Goal: Communication & Community: Share content

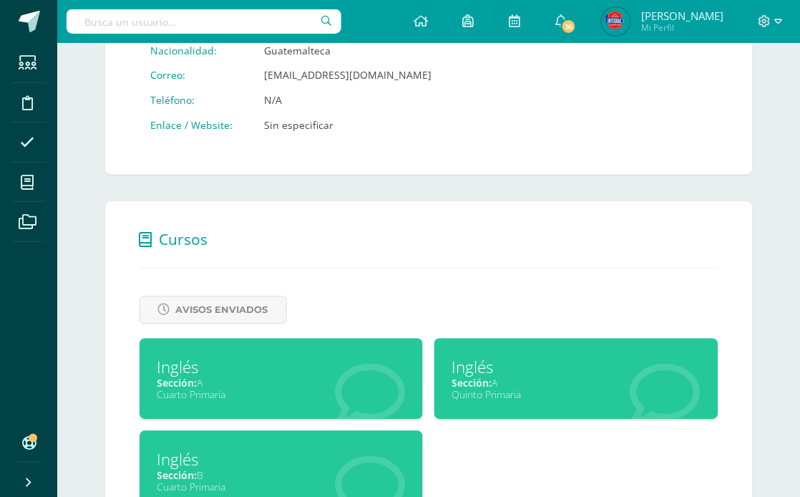
scroll to position [454, 0]
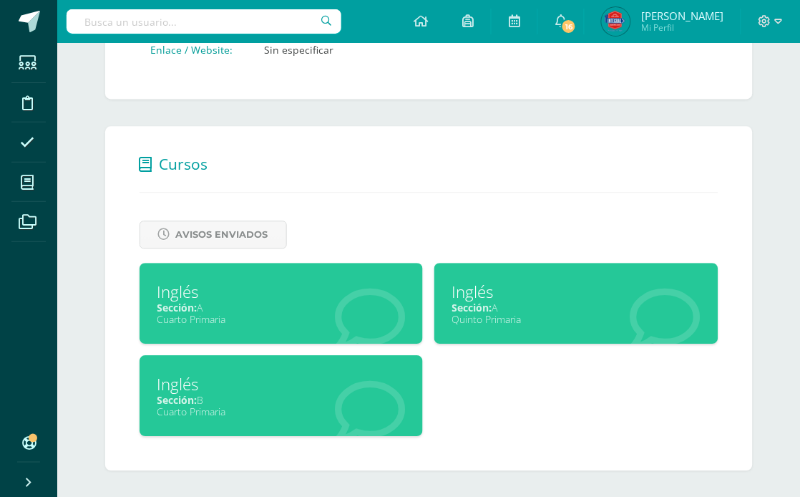
click at [452, 284] on div "Inglés" at bounding box center [576, 292] width 248 height 22
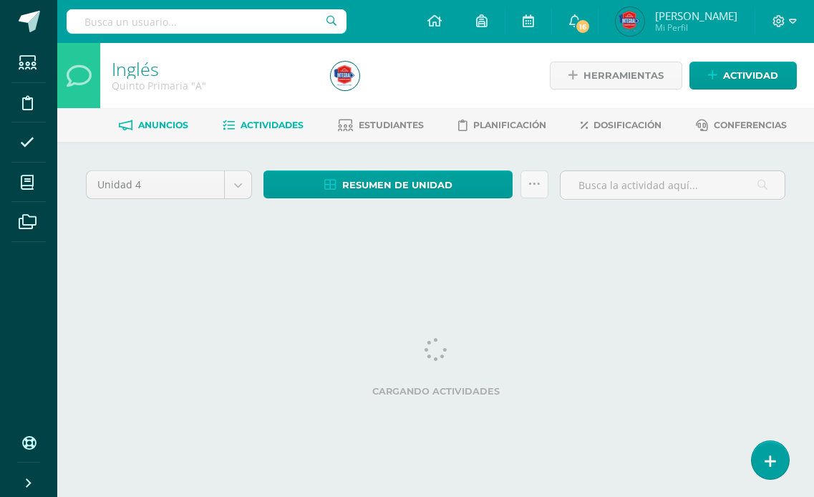
click at [182, 129] on span "Anuncios" at bounding box center [163, 125] width 50 height 11
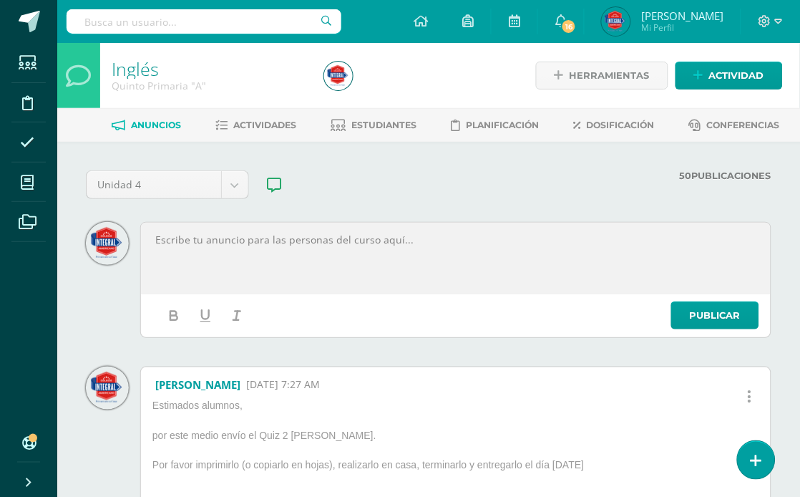
click at [367, 230] on div at bounding box center [456, 258] width 626 height 67
click at [322, 249] on div at bounding box center [456, 258] width 626 height 67
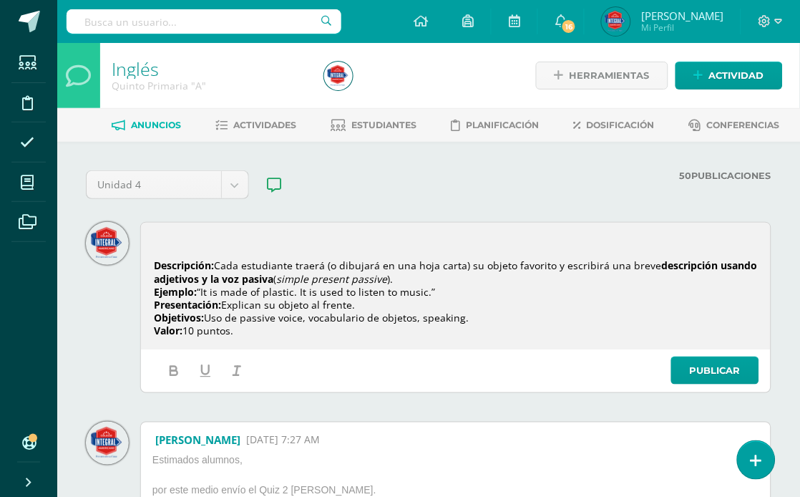
click at [238, 223] on div "Descripción: Cada estudiante traerá (o dibujará en una hoja carta) su objeto fa…" at bounding box center [456, 286] width 630 height 127
click at [239, 233] on p at bounding box center [456, 239] width 604 height 13
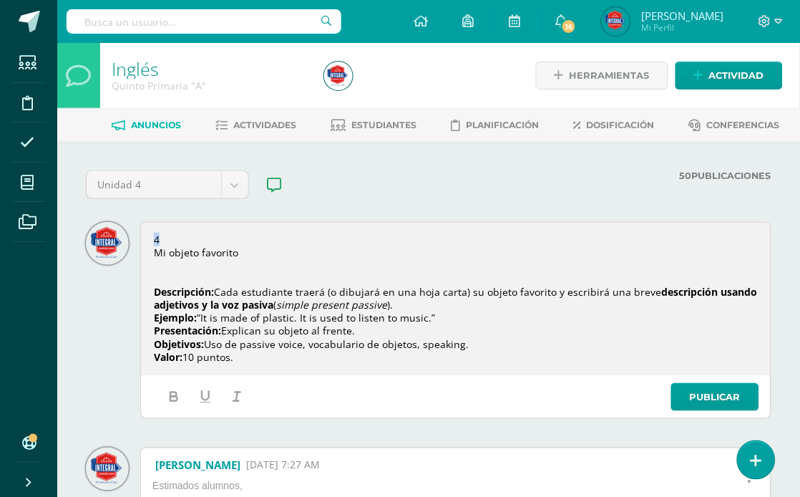
drag, startPoint x: 158, startPoint y: 251, endPoint x: 149, endPoint y: 237, distance: 16.5
click at [149, 237] on div "4 Mi objeto favorito Descripción: Cada estudiante traerá (o dibujará en una hoj…" at bounding box center [456, 298] width 626 height 147
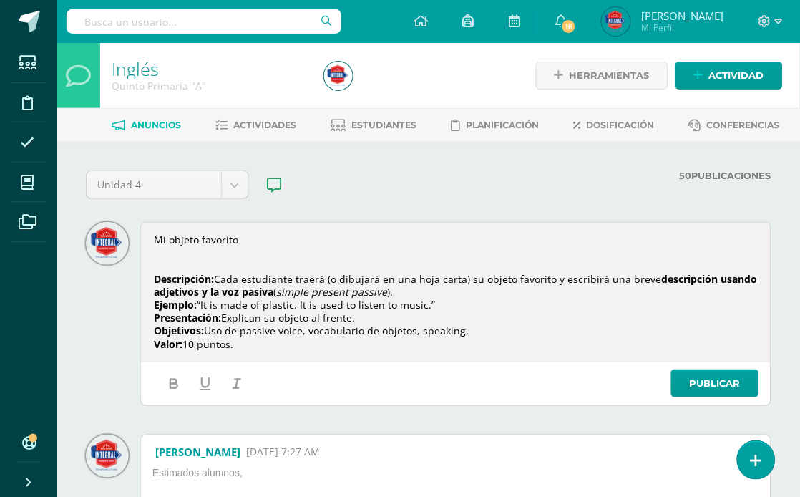
click at [188, 240] on span "Mi objeto favorito" at bounding box center [196, 240] width 84 height 14
drag, startPoint x: 208, startPoint y: 379, endPoint x: 191, endPoint y: 382, distance: 16.7
click at [206, 379] on icon "button" at bounding box center [206, 384] width 16 height 16
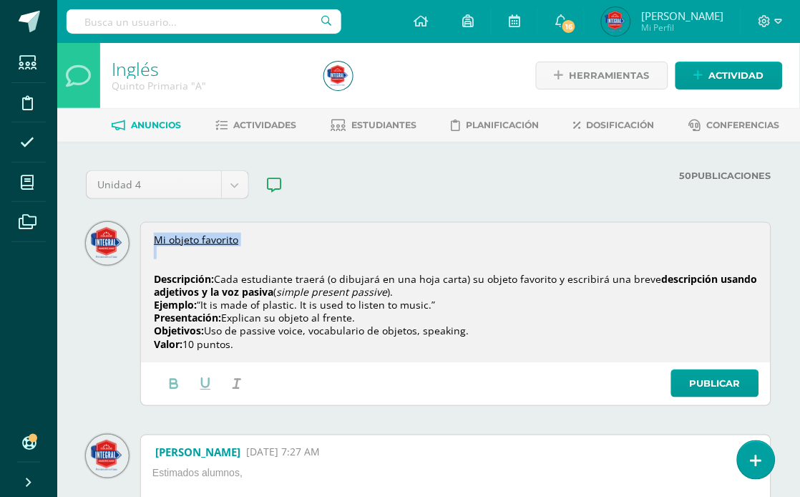
click at [181, 383] on icon "button" at bounding box center [174, 384] width 16 height 16
click at [179, 276] on strong "Descripción:" at bounding box center [184, 279] width 60 height 14
drag, startPoint x: 477, startPoint y: 334, endPoint x: 152, endPoint y: 329, distance: 325.0
click at [152, 329] on div "Mi objeto favorito Descripción: Cada estudiante traerá (o dibujará en una hoja …" at bounding box center [456, 292] width 626 height 135
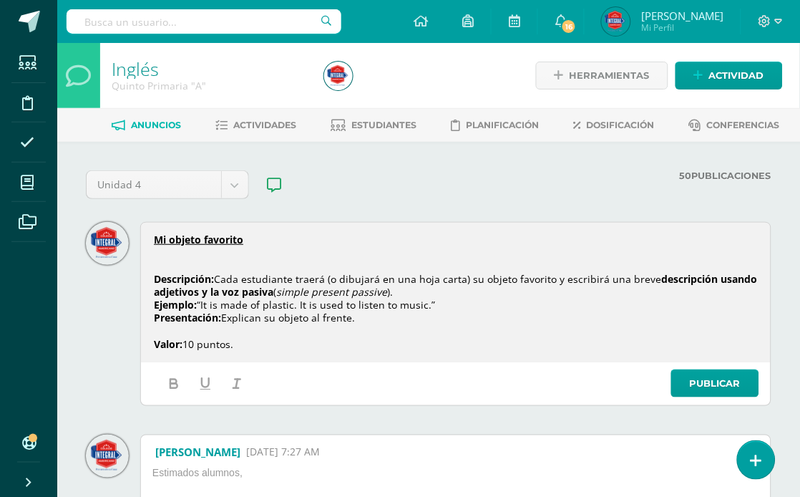
click at [360, 321] on p "Presentación: Explican su objeto al frente." at bounding box center [456, 317] width 604 height 13
click at [712, 374] on link "Publicar" at bounding box center [715, 383] width 88 height 28
